Goal: Information Seeking & Learning: Learn about a topic

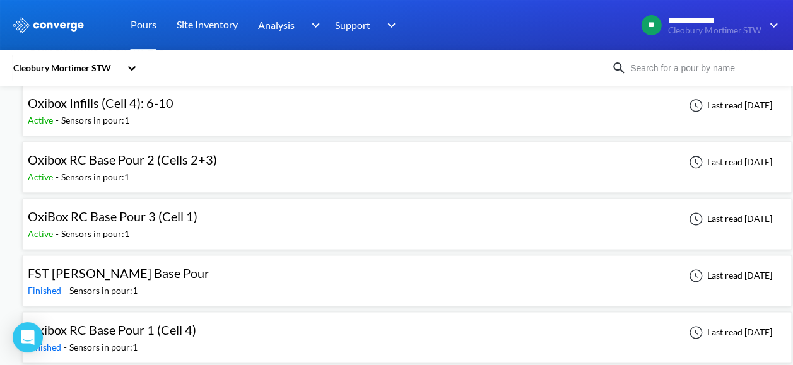
scroll to position [752, 0]
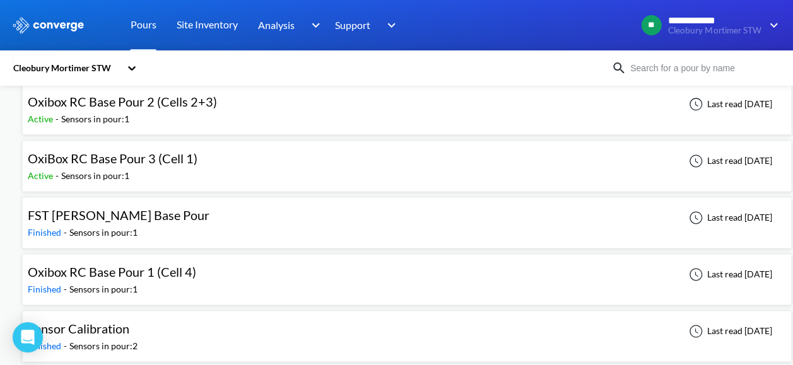
click at [122, 226] on div "Sensors in pour: 1" at bounding box center [103, 233] width 68 height 14
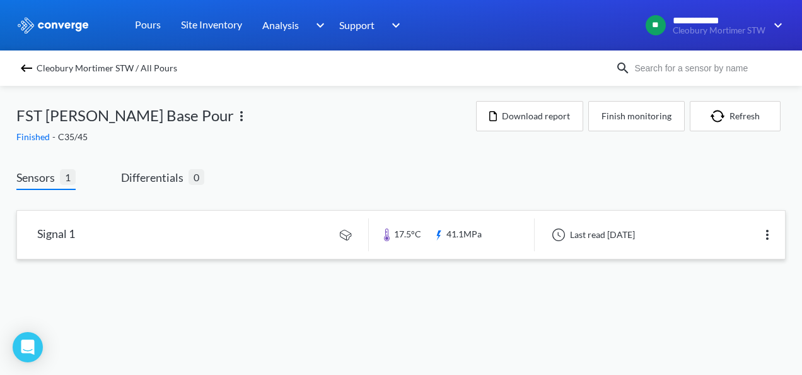
click at [356, 245] on link at bounding box center [401, 235] width 768 height 48
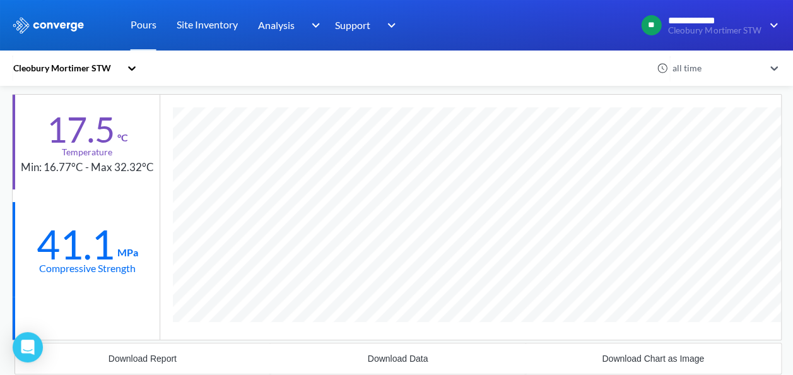
scroll to position [126, 0]
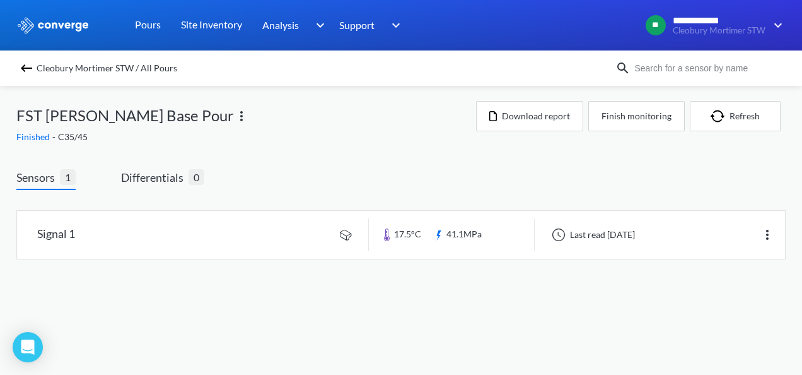
click at [16, 67] on div "Cleobury Mortimer STW / All Pours" at bounding box center [315, 68] width 599 height 18
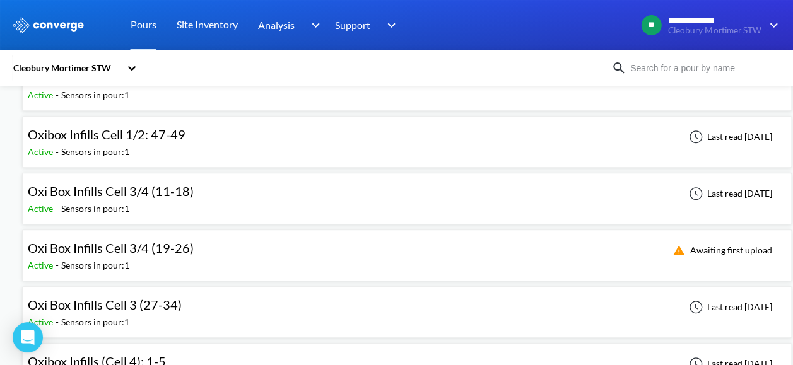
scroll to position [441, 0]
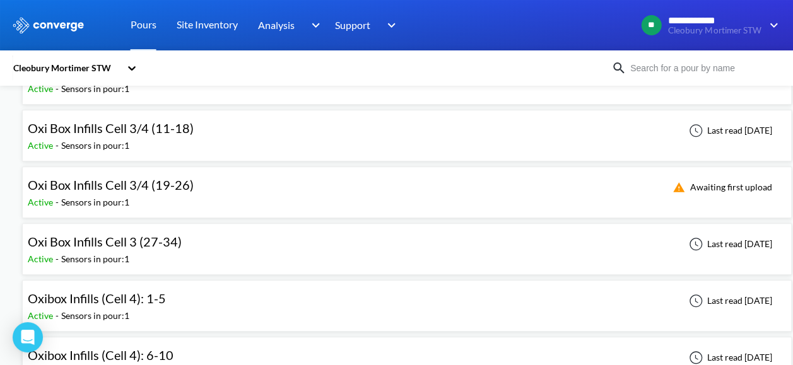
click at [167, 237] on span "Oxi Box Infills Cell 3 (27-34)" at bounding box center [105, 241] width 154 height 15
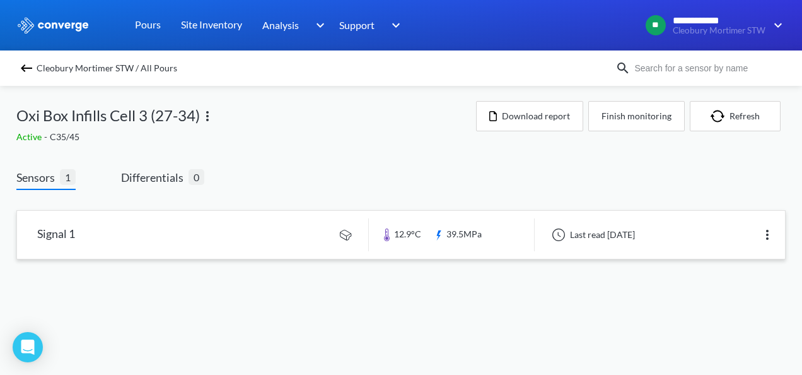
click at [167, 230] on link at bounding box center [401, 235] width 768 height 48
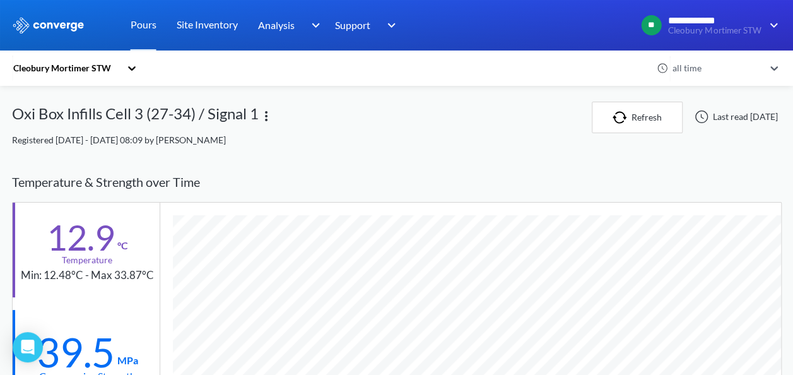
scroll to position [63, 0]
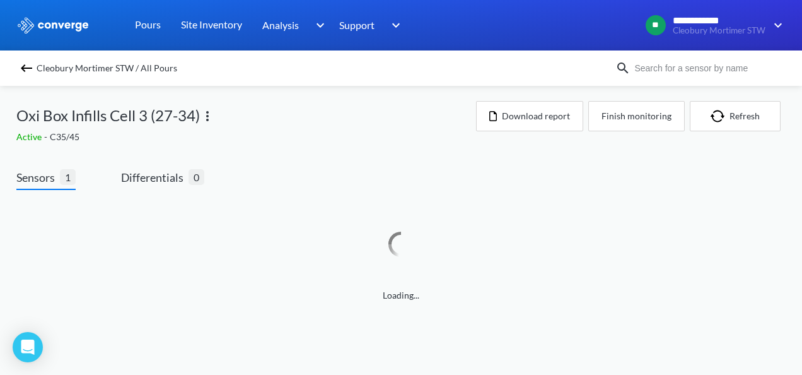
click at [23, 73] on img at bounding box center [26, 68] width 15 height 15
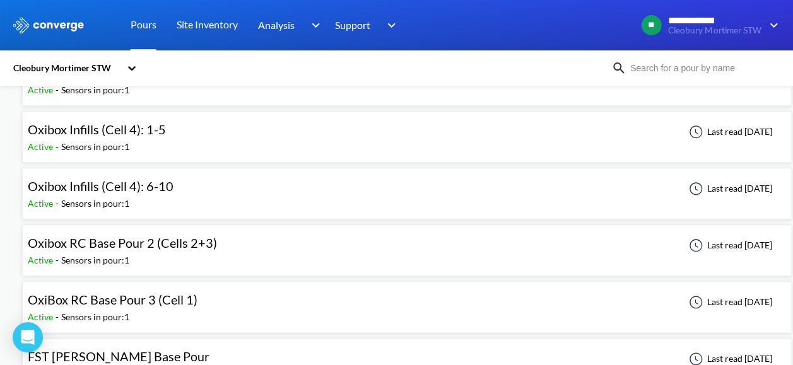
scroll to position [631, 0]
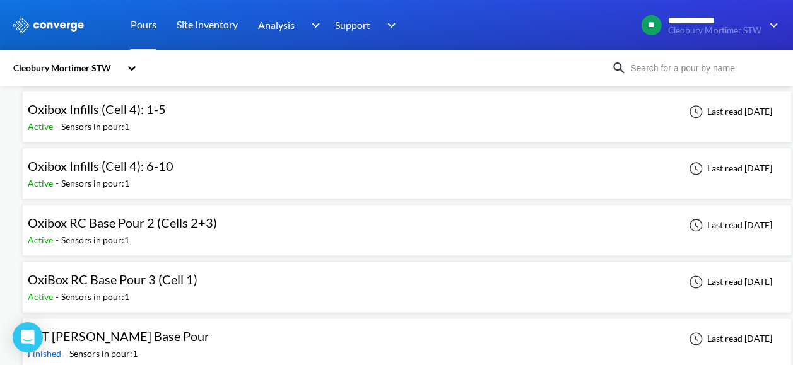
click at [150, 223] on span "Oxibox RC Base Pour 2 (Cells 2+3)" at bounding box center [122, 222] width 189 height 15
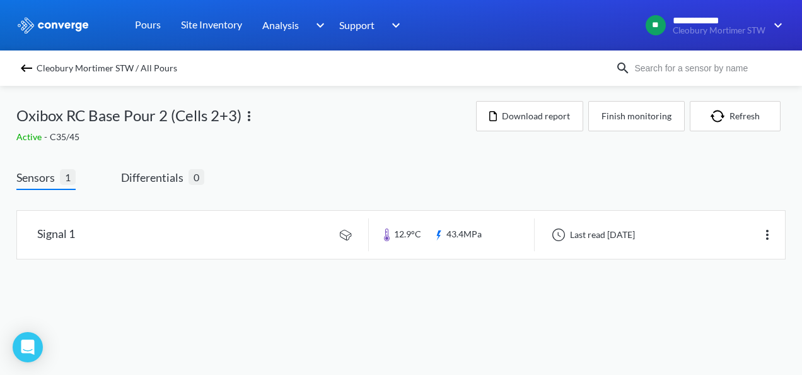
click at [150, 223] on link at bounding box center [401, 235] width 768 height 48
click at [15, 64] on div "Cleobury Mortimer STW / All Pours" at bounding box center [401, 67] width 802 height 35
click at [21, 66] on img at bounding box center [26, 68] width 15 height 15
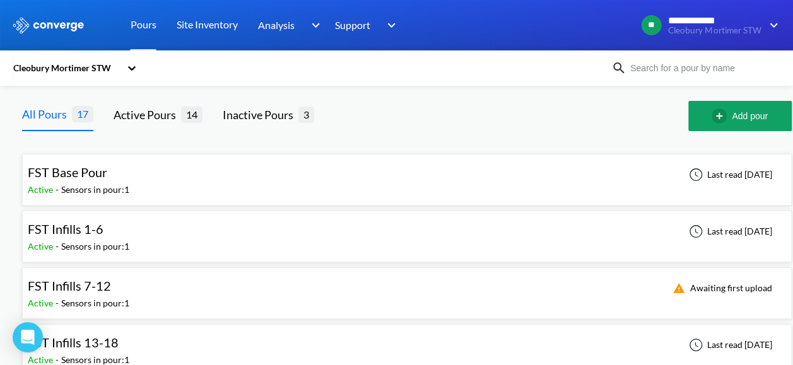
click at [157, 189] on div "FST Base Pour Active - Sensors in pour: 1 Last read [DATE]" at bounding box center [407, 180] width 758 height 40
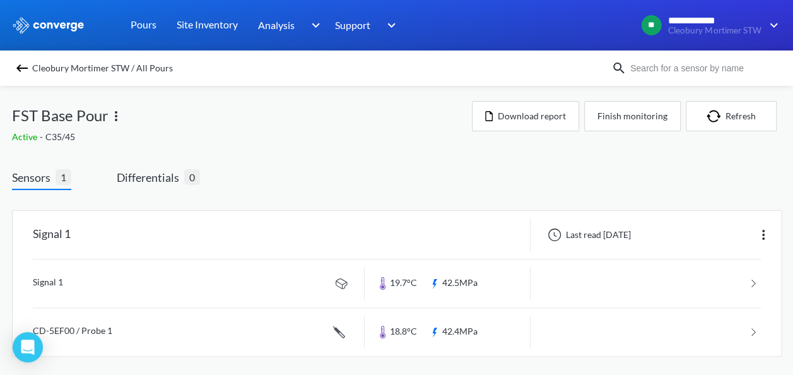
click at [24, 69] on img at bounding box center [22, 68] width 15 height 15
